Goal: Task Accomplishment & Management: Manage account settings

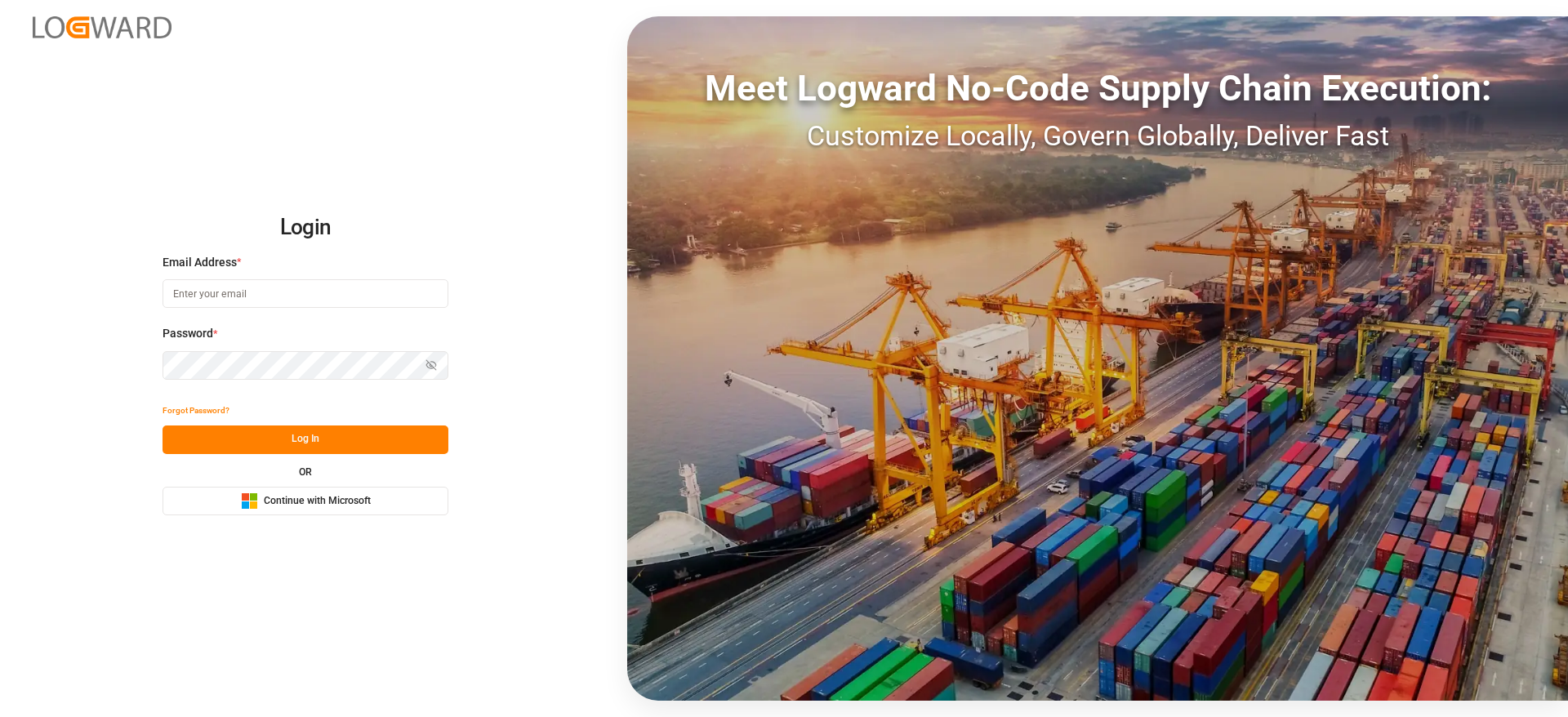
click at [321, 489] on button "Microsoft Logo Continue with Microsoft" at bounding box center [305, 501] width 286 height 29
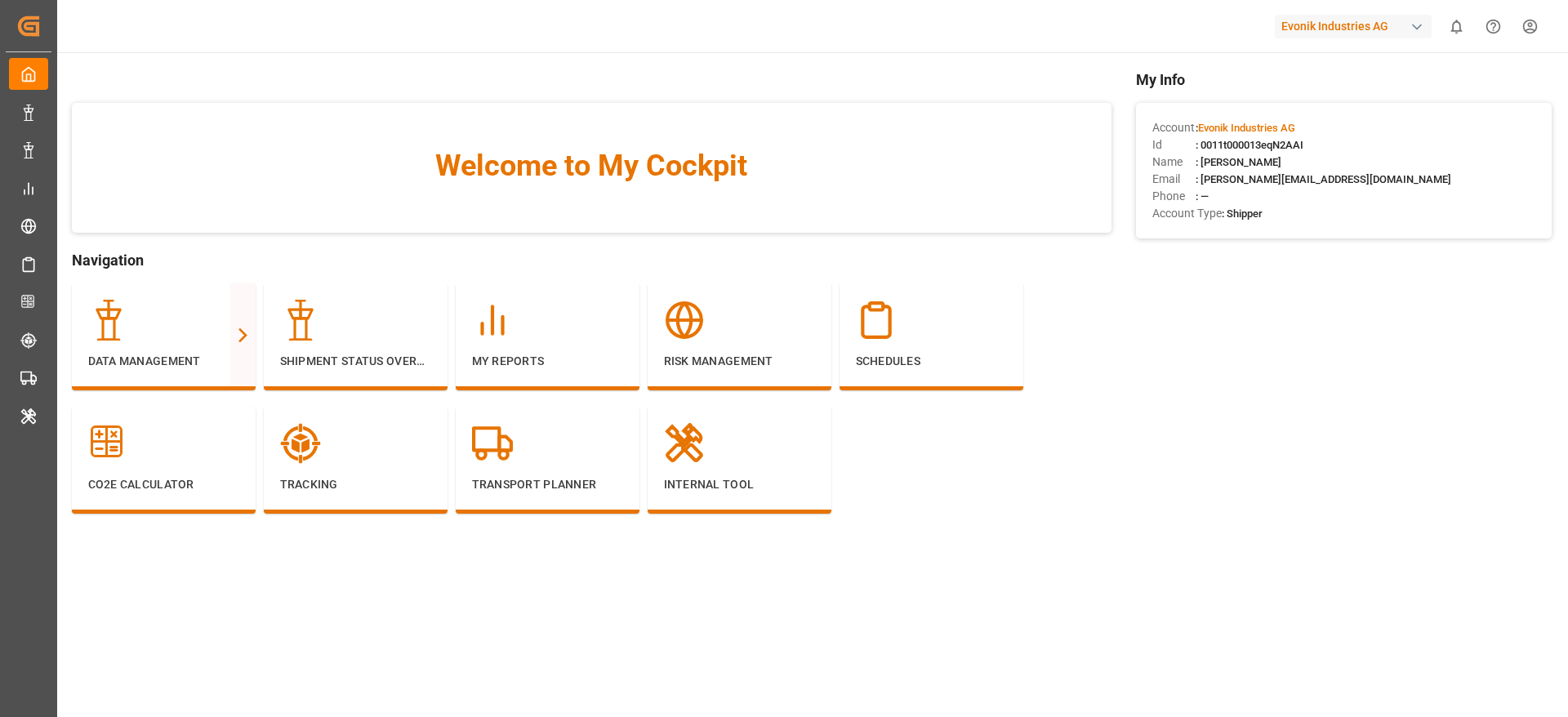
click at [1352, 19] on div "Evonik Industries AG" at bounding box center [1353, 26] width 157 height 23
click at [1352, 19] on html "Created by potrace 1.15, written by [PERSON_NAME] [DATE]-[DATE] Created by potr…" at bounding box center [784, 358] width 1568 height 717
click at [1352, 18] on div "Evonik Industries AG" at bounding box center [1353, 26] width 157 height 23
type input "compo"
